Goal: Task Accomplishment & Management: Use online tool/utility

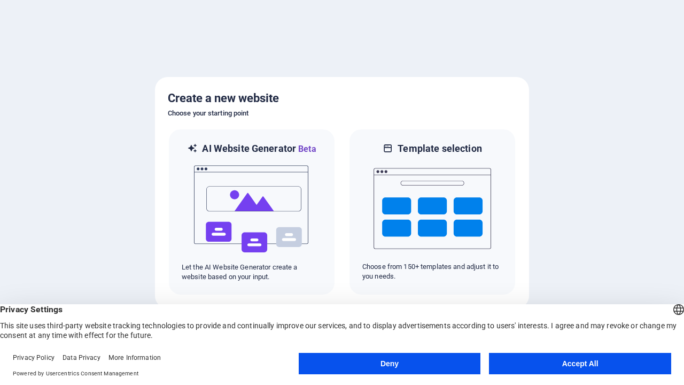
click at [390, 363] on button "Deny" at bounding box center [390, 363] width 182 height 21
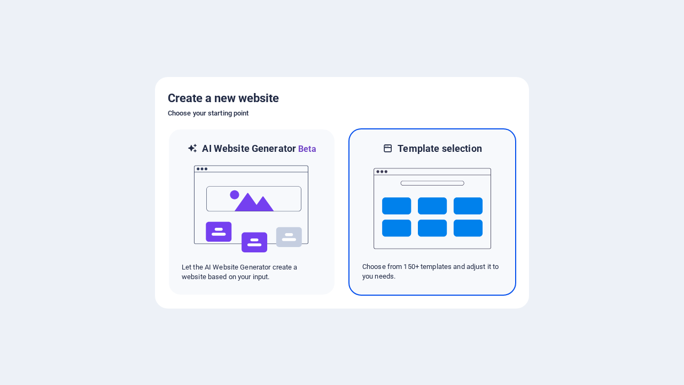
click at [432, 212] on img at bounding box center [433, 208] width 118 height 107
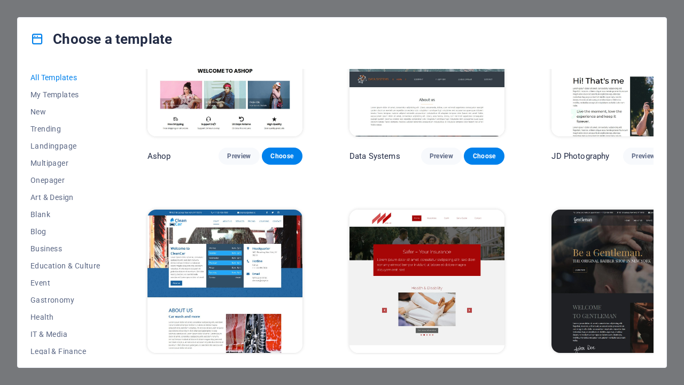
scroll to position [8135, 0]
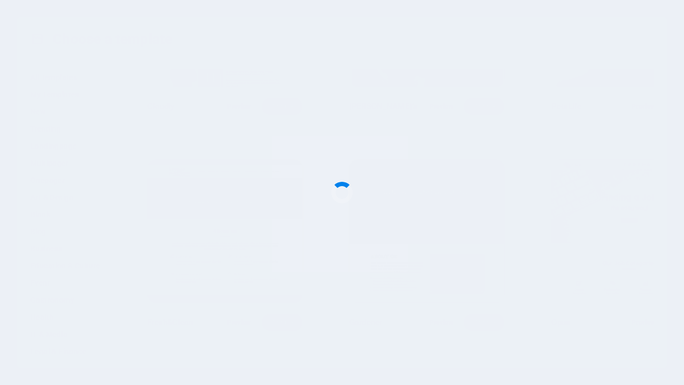
scroll to position [11195, 0]
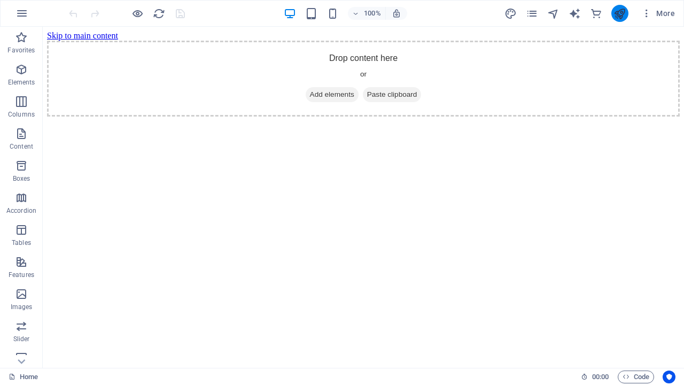
click at [619, 13] on icon "publish" at bounding box center [619, 13] width 12 height 12
